Goal: Check status: Check status

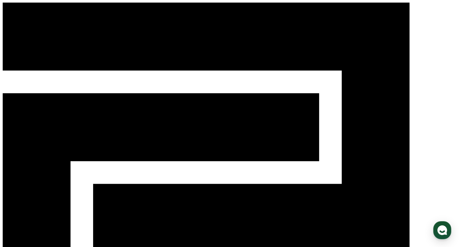
select select "**********"
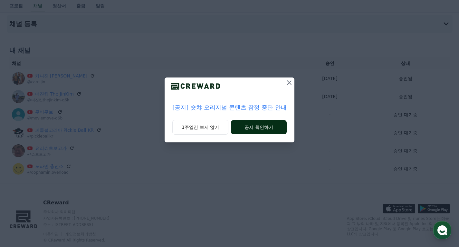
click at [241, 128] on button "공지 확인하기" at bounding box center [259, 127] width 56 height 14
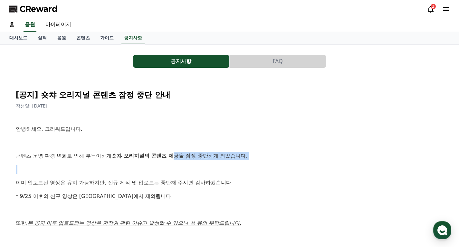
drag, startPoint x: 181, startPoint y: 148, endPoint x: 243, endPoint y: 169, distance: 65.9
click at [243, 169] on div "안녕하세요, 크리워드입니다. 콘텐츠 운영 환경 변화로 인해 부득이하게 숏챠 오리지널의 콘텐츠 제공을 잠정 중단 하게 되었습니다. 이미 업로드된…" at bounding box center [230, 216] width 428 height 182
click at [243, 169] on p at bounding box center [230, 169] width 428 height 8
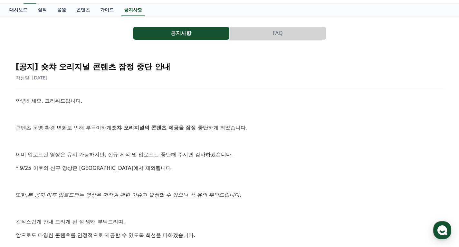
scroll to position [32, 0]
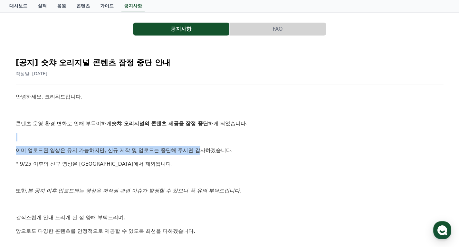
drag, startPoint x: 175, startPoint y: 148, endPoint x: 208, endPoint y: 155, distance: 32.9
click at [208, 155] on div "안녕하세요, 크리워드입니다. 콘텐츠 운영 환경 변화로 인해 부득이하게 숏챠 오리지널의 콘텐츠 제공을 잠정 중단 하게 되었습니다. 이미 업로드된…" at bounding box center [230, 184] width 428 height 182
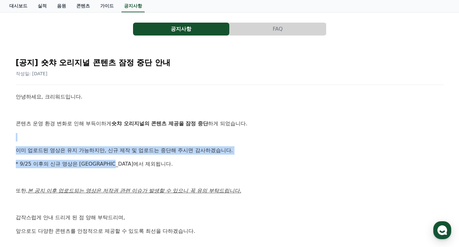
click at [208, 155] on div "안녕하세요, 크리워드입니다. 콘텐츠 운영 환경 변화로 인해 부득이하게 숏챠 오리지널의 콘텐츠 제공을 잠정 중단 하게 되었습니다. 이미 업로드된…" at bounding box center [230, 184] width 428 height 182
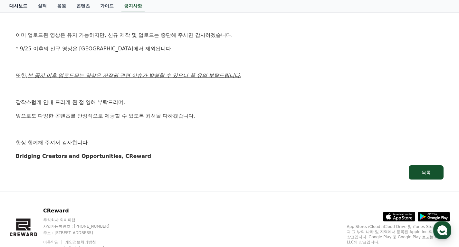
scroll to position [140, 0]
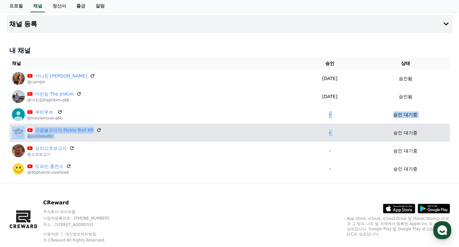
drag, startPoint x: 324, startPoint y: 110, endPoint x: 376, endPoint y: 125, distance: 54.0
click at [376, 125] on table "채널 승인 상태 카니진 [PERSON_NAME] @carnijin [DATE] 09-21 승인됨 더진킴 The JinKim @더진킴thejin…" at bounding box center [229, 117] width 441 height 120
click at [376, 125] on td "승인 대기중" at bounding box center [405, 132] width 89 height 18
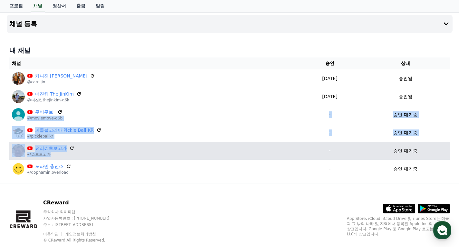
drag, startPoint x: 147, startPoint y: 133, endPoint x: 179, endPoint y: 155, distance: 38.7
click at [179, 155] on table "채널 승인 상태 카니진 [PERSON_NAME] @carnijin [DATE] 09-21 승인됨 더진킴 The JinKim @더진킴thejin…" at bounding box center [229, 117] width 441 height 120
click at [179, 155] on div "요리쇼츠보고가 @쇼츠보고가" at bounding box center [154, 150] width 285 height 13
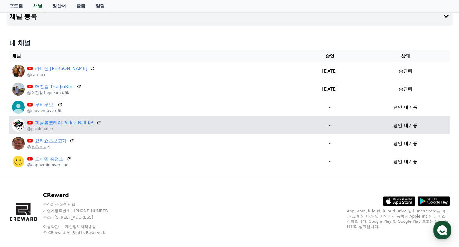
scroll to position [49, 0]
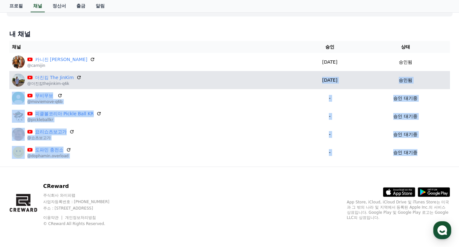
drag, startPoint x: 424, startPoint y: 157, endPoint x: 309, endPoint y: 85, distance: 135.5
click at [309, 85] on table "채널 승인 상태 카니진 [PERSON_NAME] @carnijin [DATE] 09-21 승인됨 더진킴 The JinKim @더진킴thejin…" at bounding box center [229, 101] width 441 height 120
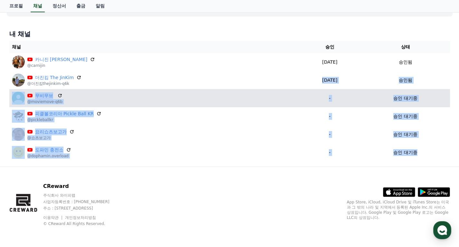
click at [311, 90] on td "-" at bounding box center [330, 98] width 62 height 18
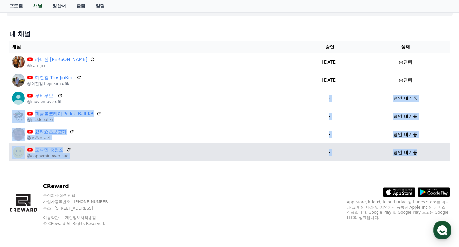
drag, startPoint x: 311, startPoint y: 90, endPoint x: 437, endPoint y: 148, distance: 138.4
click at [437, 148] on table "채널 승인 상태 카니진 [PERSON_NAME] @carnijin [DATE] 09-21 승인됨 더진킴 The JinKim @더진킴thejin…" at bounding box center [229, 101] width 441 height 120
click at [437, 148] on td "승인 대기중" at bounding box center [405, 152] width 89 height 18
